Goal: Transaction & Acquisition: Purchase product/service

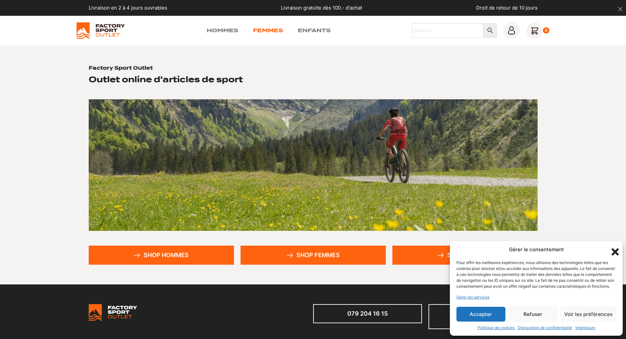
click at [266, 29] on link "Femmes" at bounding box center [268, 31] width 30 height 8
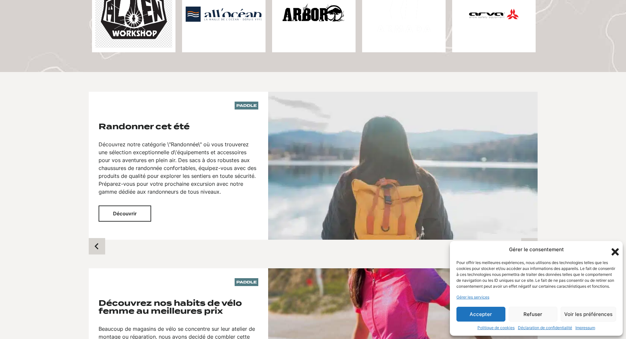
scroll to position [427, 0]
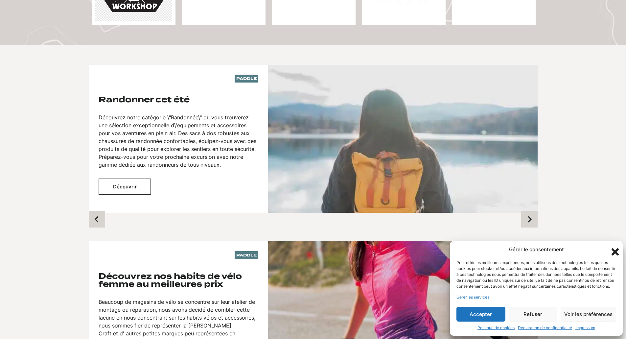
click at [544, 313] on button "Refuser" at bounding box center [532, 313] width 49 height 15
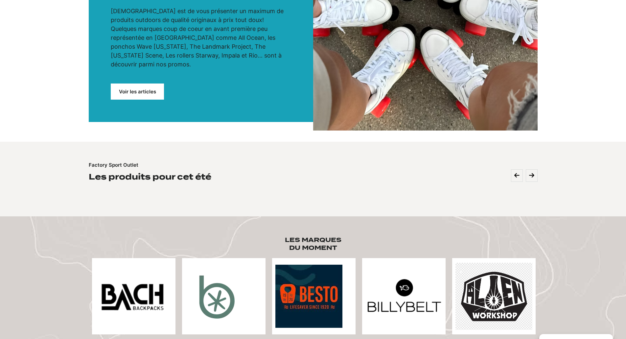
scroll to position [0, 0]
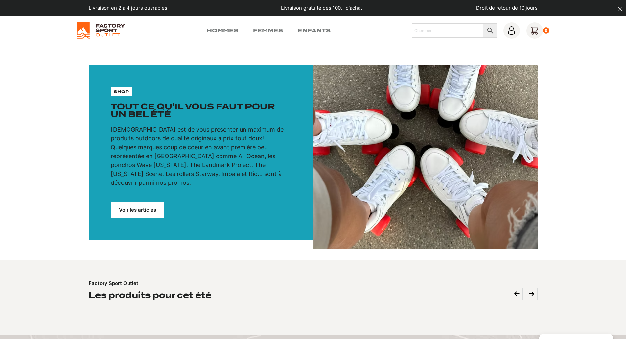
click at [133, 202] on link "Voir les articles" at bounding box center [137, 210] width 53 height 16
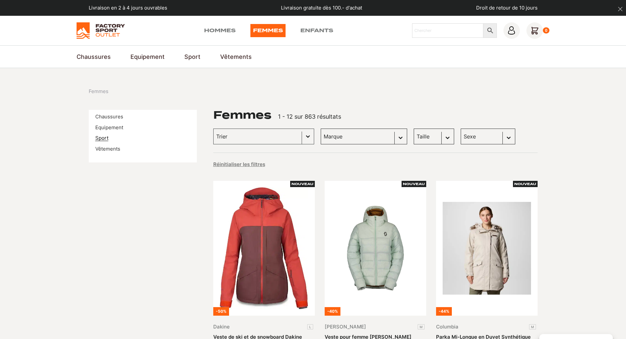
click at [100, 137] on link "Sport" at bounding box center [101, 138] width 13 height 6
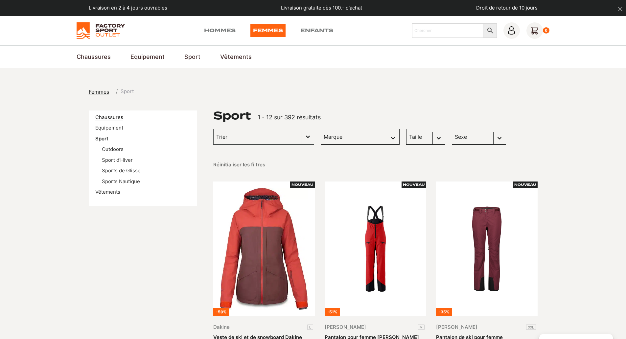
click at [114, 116] on link "Chaussures" at bounding box center [109, 117] width 28 height 6
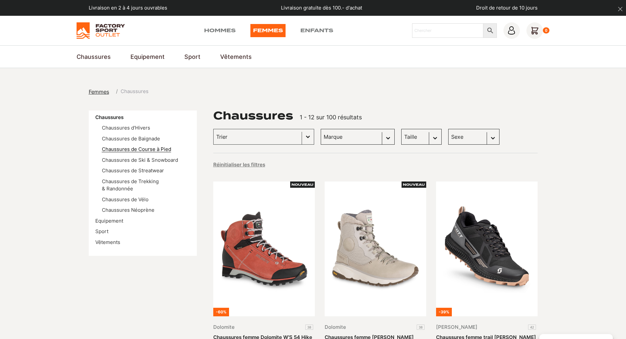
click at [125, 147] on link "Chaussures de Course à Pied" at bounding box center [136, 149] width 69 height 6
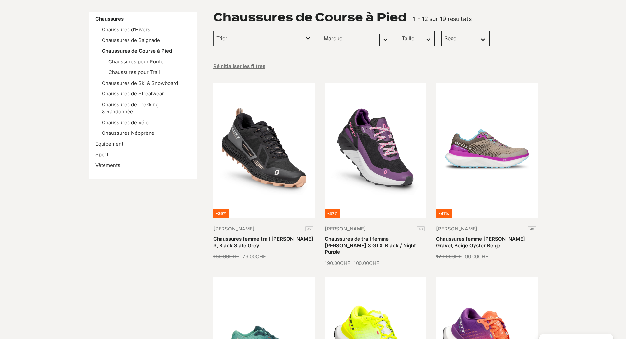
scroll to position [99, 0]
click at [491, 235] on link "Chaussures femme [PERSON_NAME] Gravel, Beige Oyster Beige" at bounding box center [480, 241] width 89 height 13
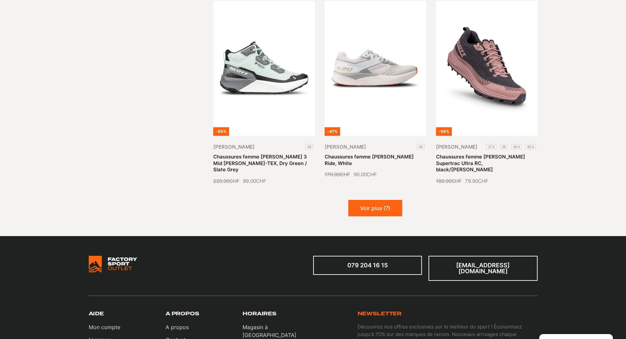
scroll to position [755, 0]
click at [362, 199] on button "Voir plus (7)" at bounding box center [375, 207] width 54 height 16
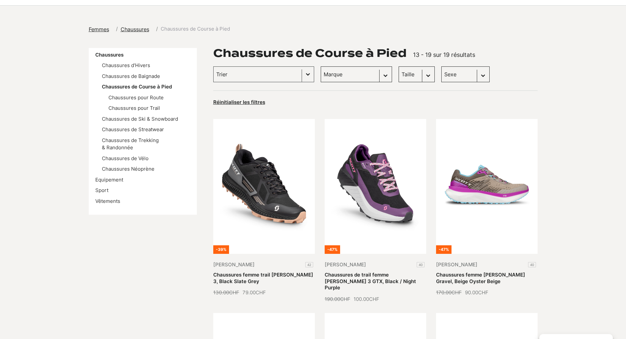
scroll to position [33, 0]
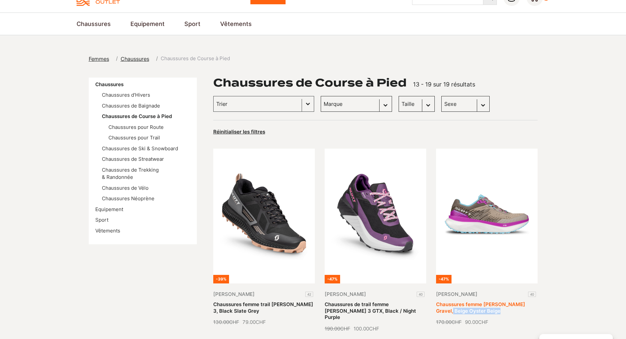
drag, startPoint x: 540, startPoint y: 302, endPoint x: 477, endPoint y: 297, distance: 63.8
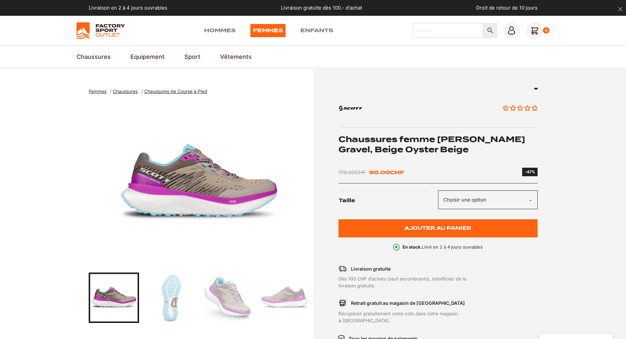
click at [169, 297] on img "Go to slide 2" at bounding box center [170, 297] width 48 height 48
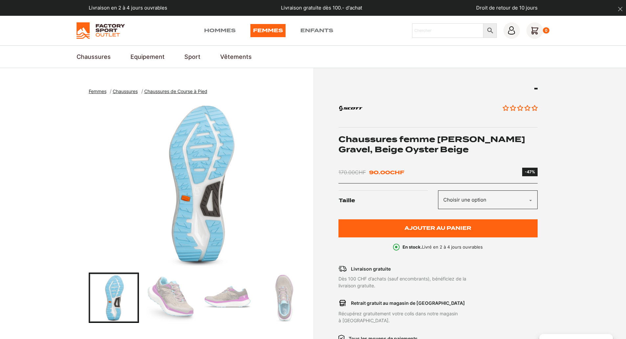
click at [175, 296] on img "Go to slide 3" at bounding box center [170, 297] width 48 height 48
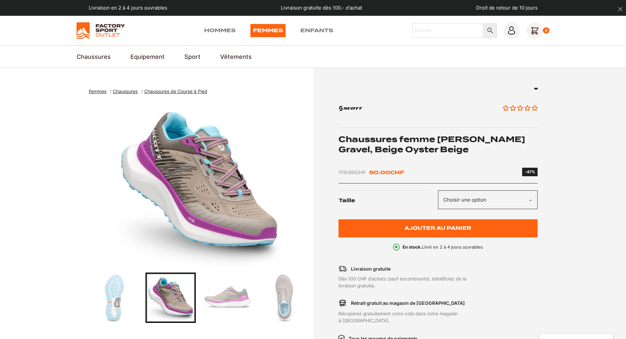
click at [283, 286] on img "Go to slide 5" at bounding box center [284, 297] width 48 height 48
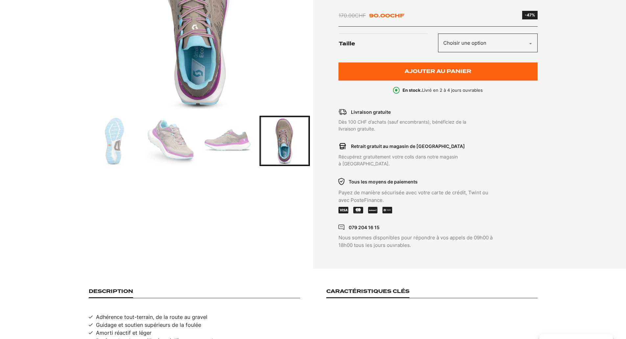
scroll to position [131, 0]
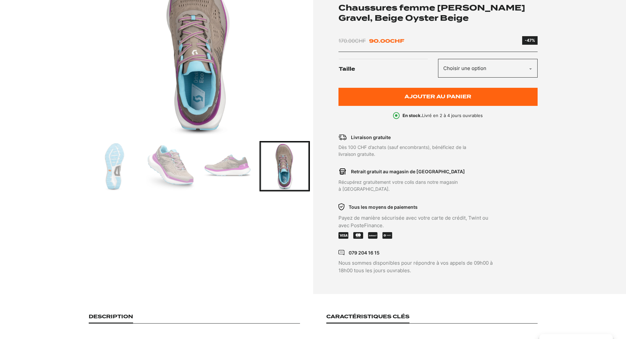
click at [175, 161] on img "Go to slide 3" at bounding box center [170, 166] width 48 height 48
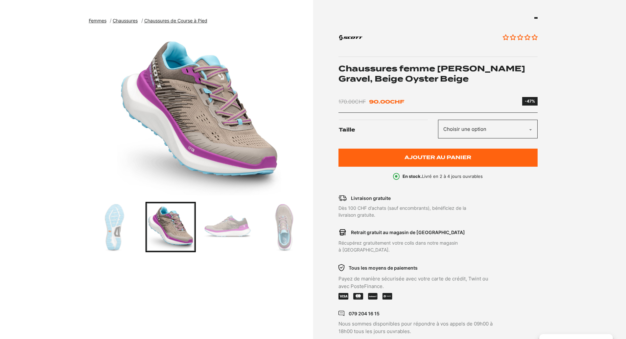
scroll to position [66, 0]
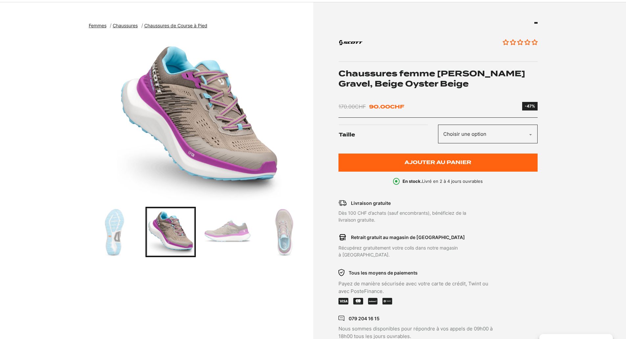
click at [226, 234] on img "Go to slide 4" at bounding box center [227, 232] width 48 height 48
